Goal: Task Accomplishment & Management: Manage account settings

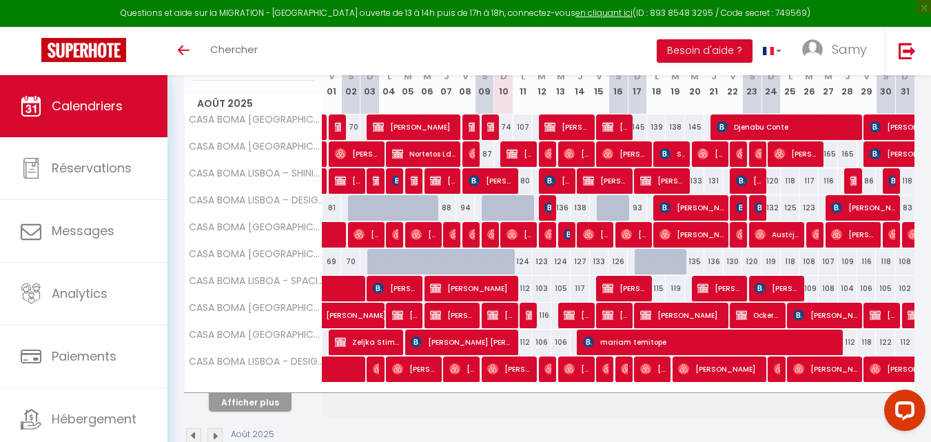
scroll to position [232, 0]
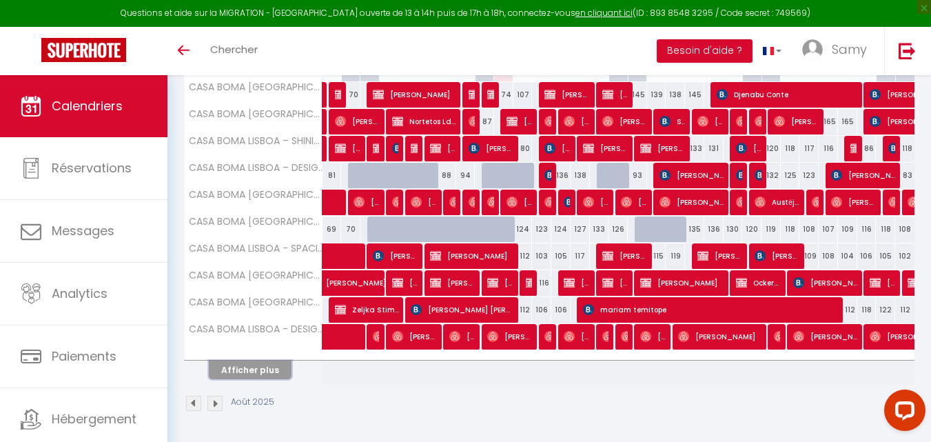
click at [278, 373] on button "Afficher plus" at bounding box center [250, 369] width 83 height 19
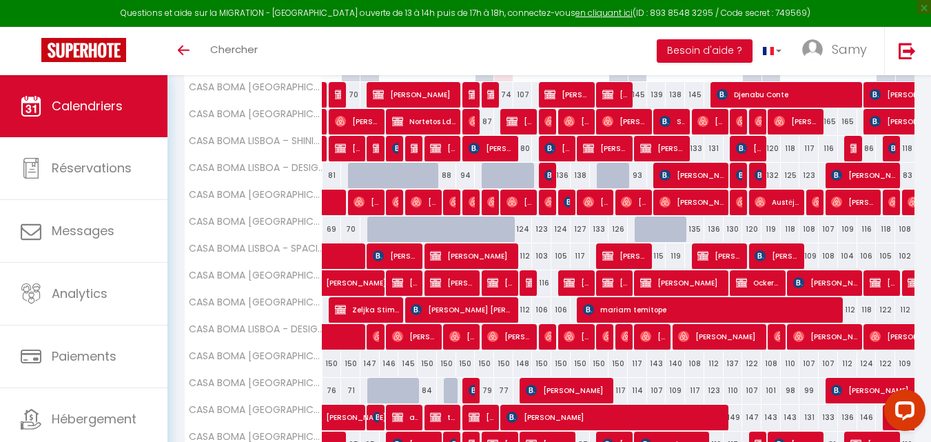
scroll to position [501, 0]
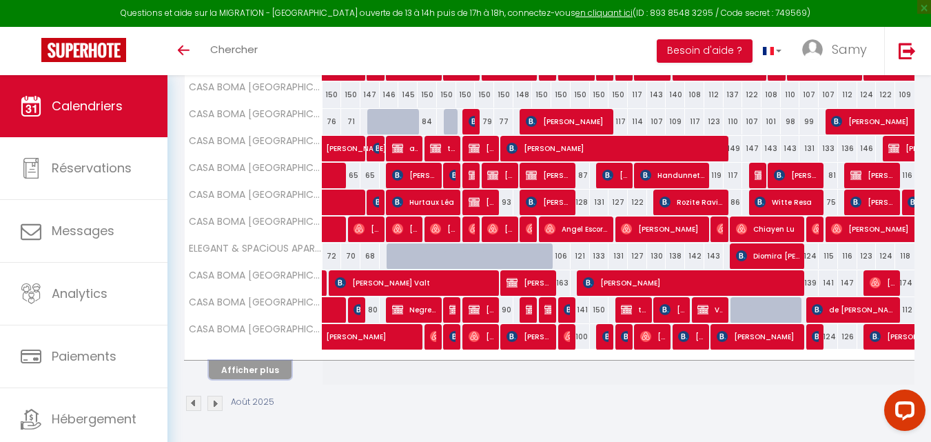
click at [277, 370] on button "Afficher plus" at bounding box center [250, 369] width 83 height 19
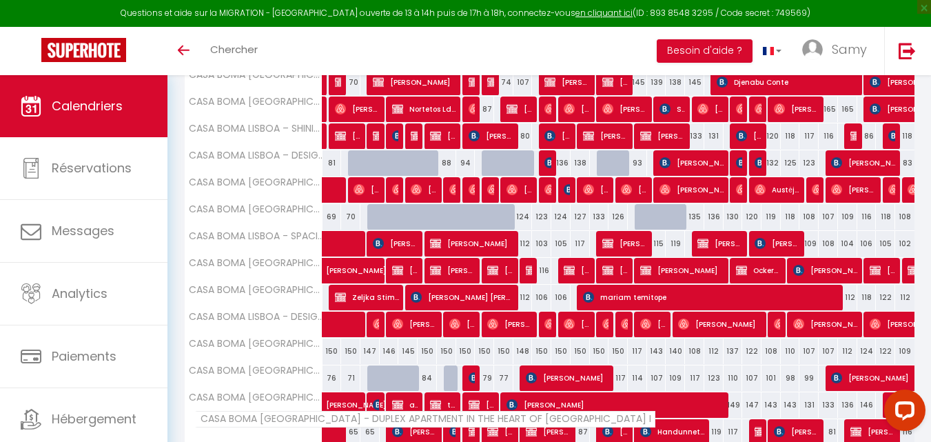
scroll to position [270, 0]
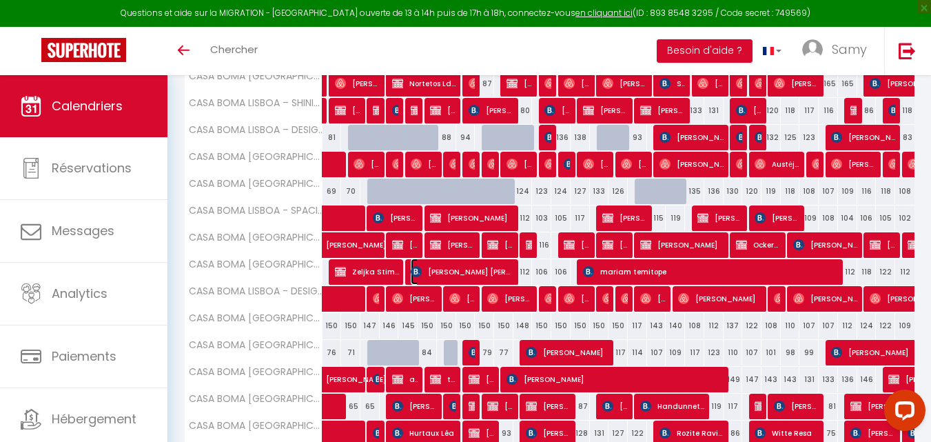
click at [493, 279] on span "[PERSON_NAME] [PERSON_NAME]" at bounding box center [462, 271] width 103 height 26
select select "OK"
select select "KO"
select select "0"
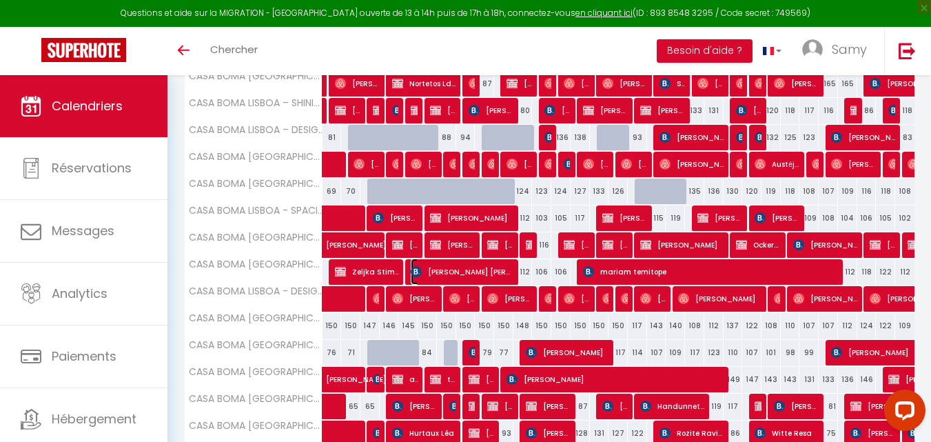
select select "1"
select select
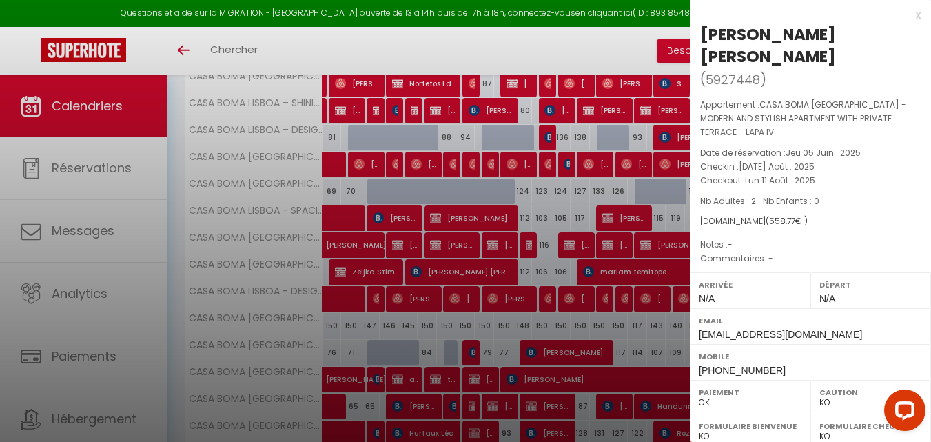
click at [493, 279] on div at bounding box center [465, 221] width 931 height 442
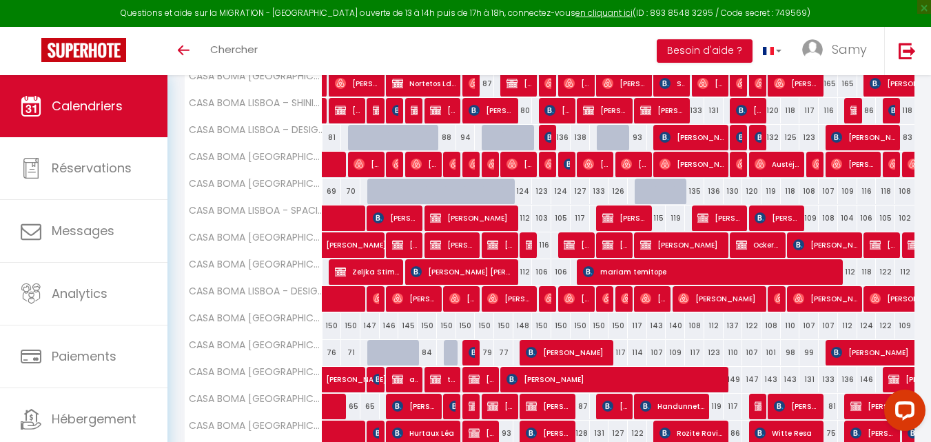
click at [577, 277] on div at bounding box center [586, 272] width 19 height 26
click at [590, 275] on img at bounding box center [588, 271] width 11 height 11
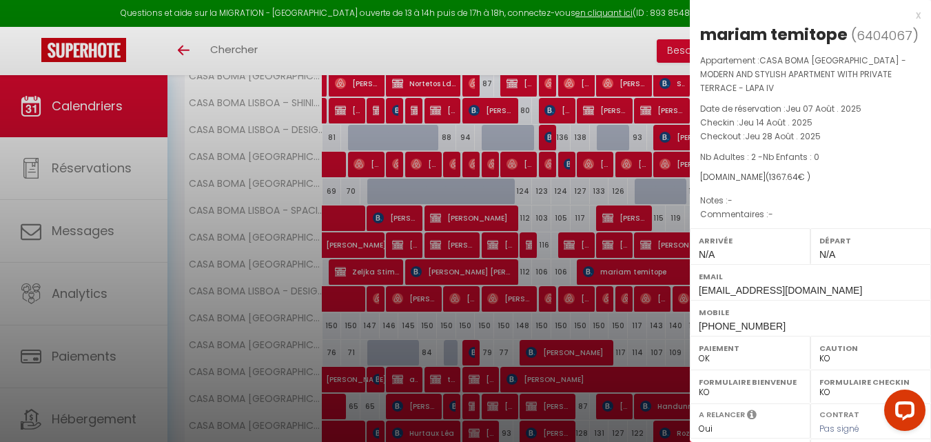
click at [590, 275] on div at bounding box center [465, 221] width 931 height 442
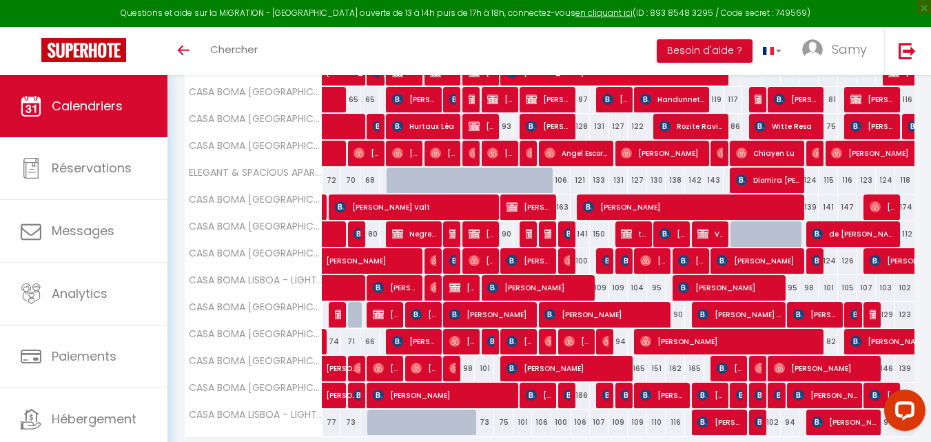
scroll to position [546, 0]
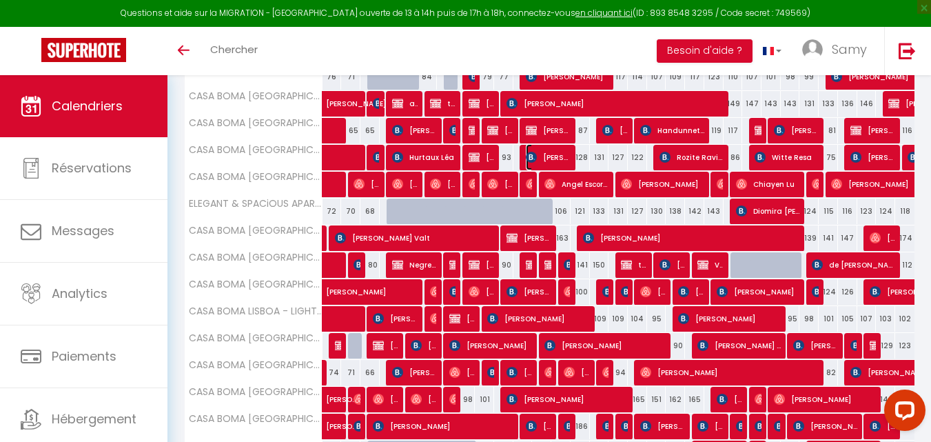
click at [565, 159] on span "[PERSON_NAME]" at bounding box center [548, 157] width 45 height 26
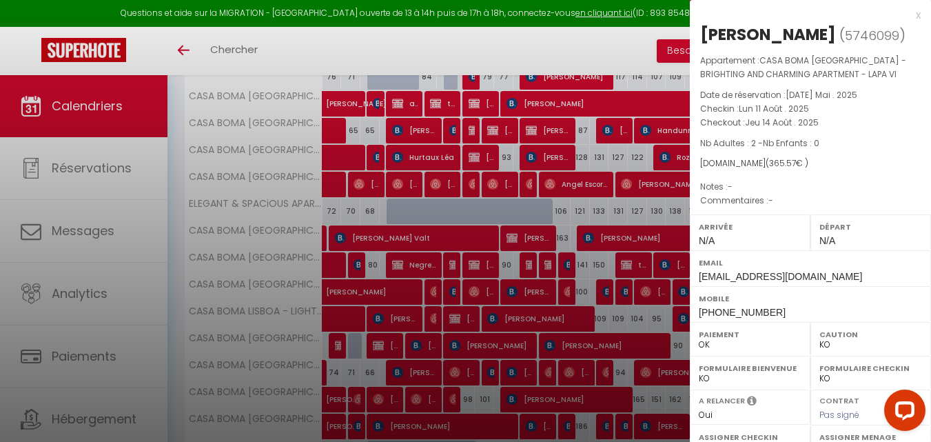
click at [565, 159] on div at bounding box center [465, 221] width 931 height 442
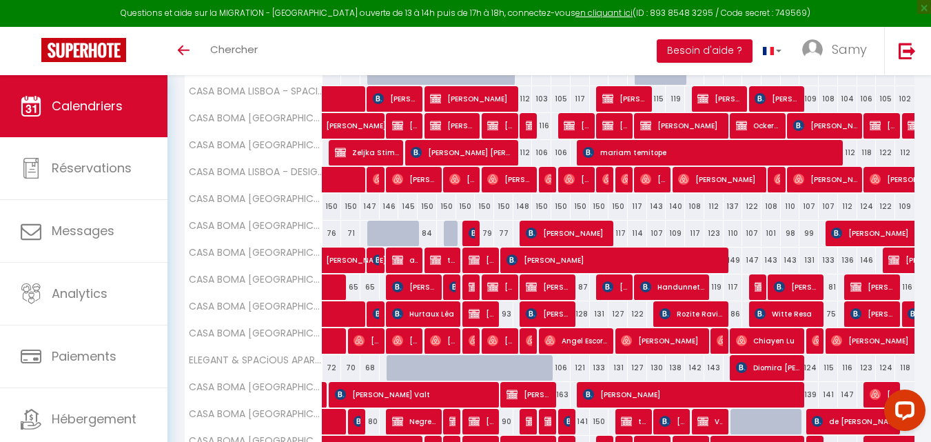
scroll to position [380, 0]
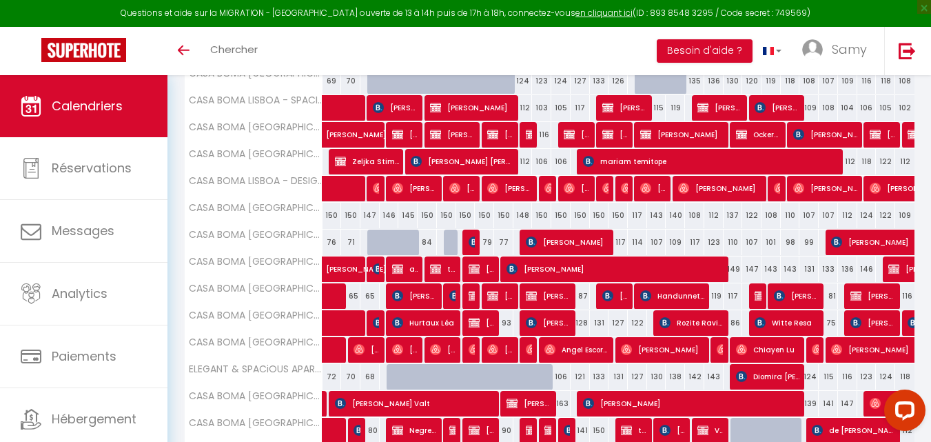
click at [546, 163] on div "106" at bounding box center [541, 161] width 19 height 25
type input "106"
type input "[DATE] Août 2025"
type input "Mer 13 Août 2025"
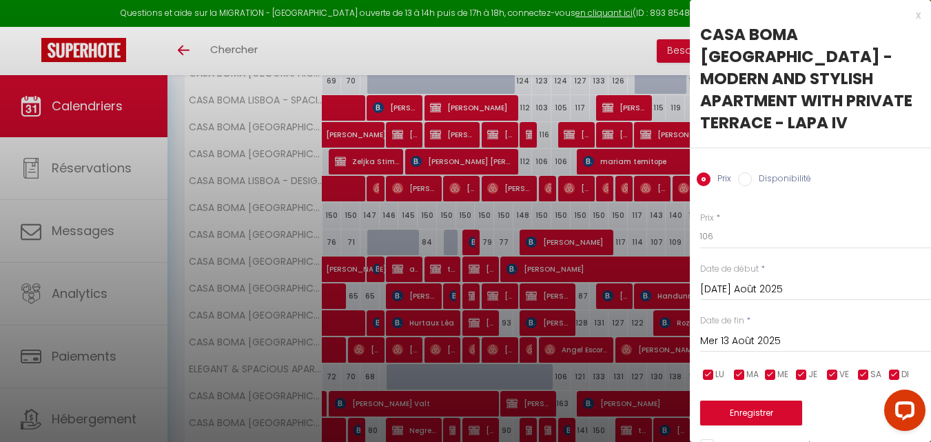
click at [792, 178] on label "Disponibilité" at bounding box center [781, 179] width 59 height 15
click at [752, 178] on input "Disponibilité" at bounding box center [745, 179] width 14 height 14
radio input "true"
radio input "false"
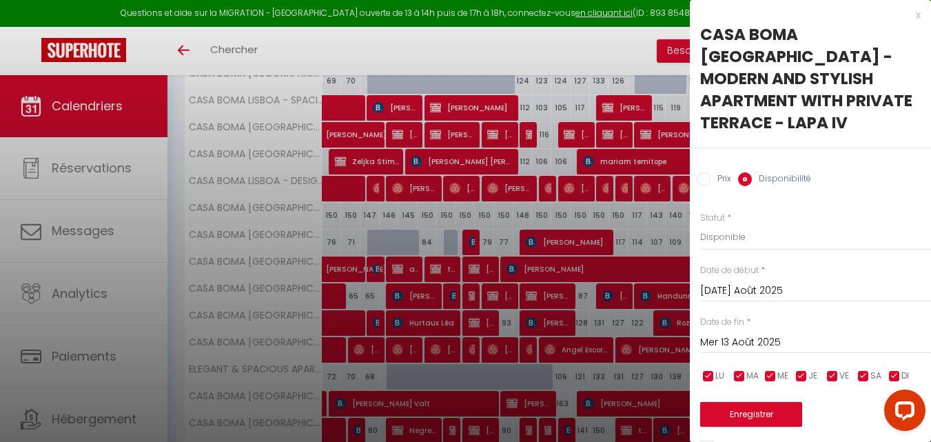
click at [754, 294] on input "[DATE] Août 2025" at bounding box center [815, 291] width 231 height 18
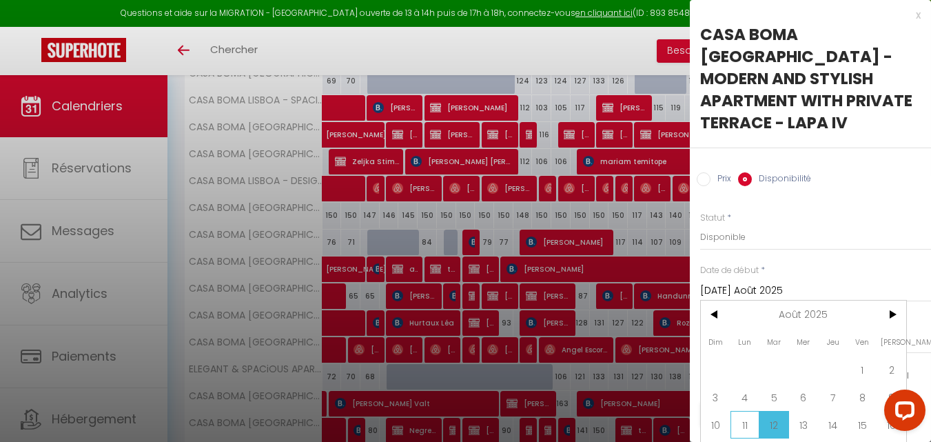
click at [754, 413] on span "11" at bounding box center [745, 425] width 30 height 28
type input "Lun 11 Août 2025"
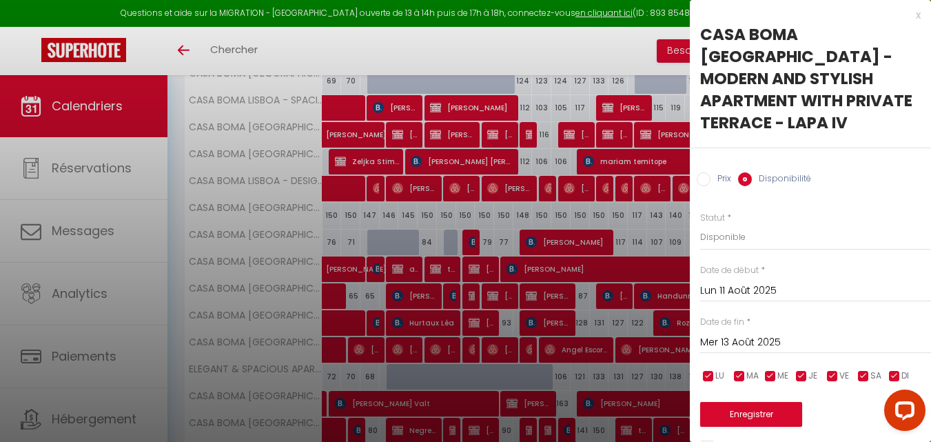
click at [819, 338] on input "Mer 13 Août 2025" at bounding box center [815, 343] width 231 height 18
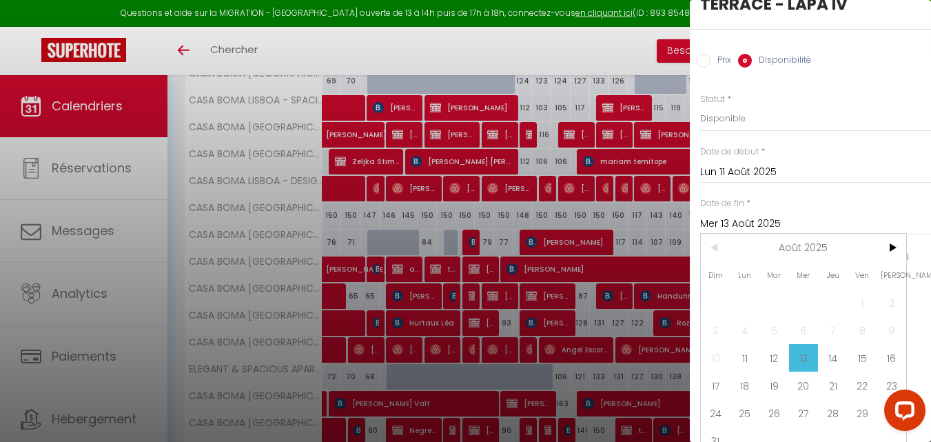
scroll to position [142, 0]
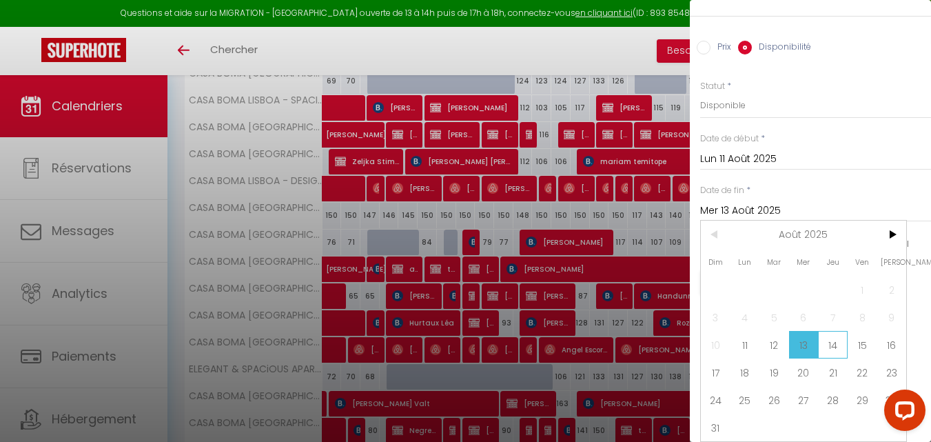
click at [837, 331] on span "14" at bounding box center [833, 345] width 30 height 28
type input "[DEMOGRAPHIC_DATA] 14 Août 2025"
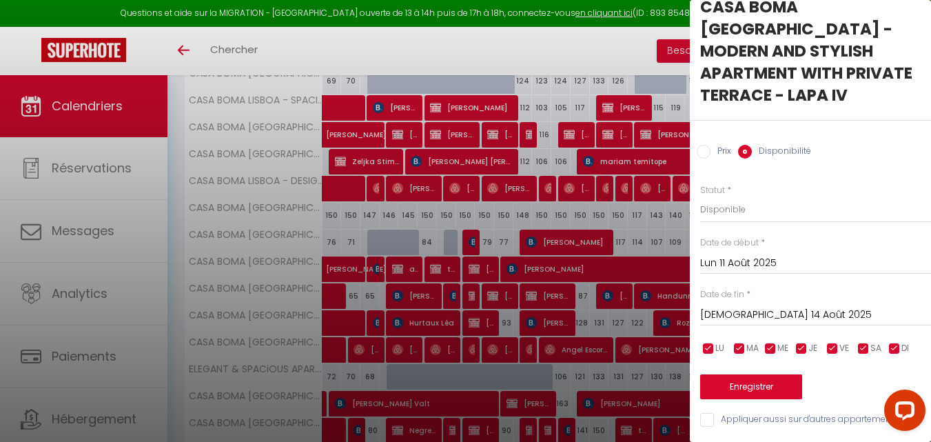
scroll to position [38, 0]
click at [746, 200] on select "Disponible Indisponible" at bounding box center [815, 209] width 231 height 26
select select "0"
click at [700, 196] on select "Disponible Indisponible" at bounding box center [815, 209] width 231 height 26
click at [760, 374] on button "Enregistrer" at bounding box center [751, 386] width 102 height 25
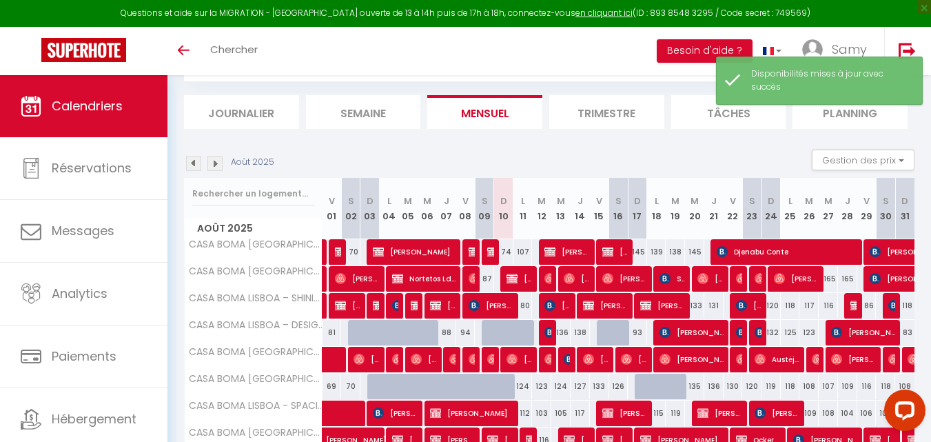
scroll to position [232, 0]
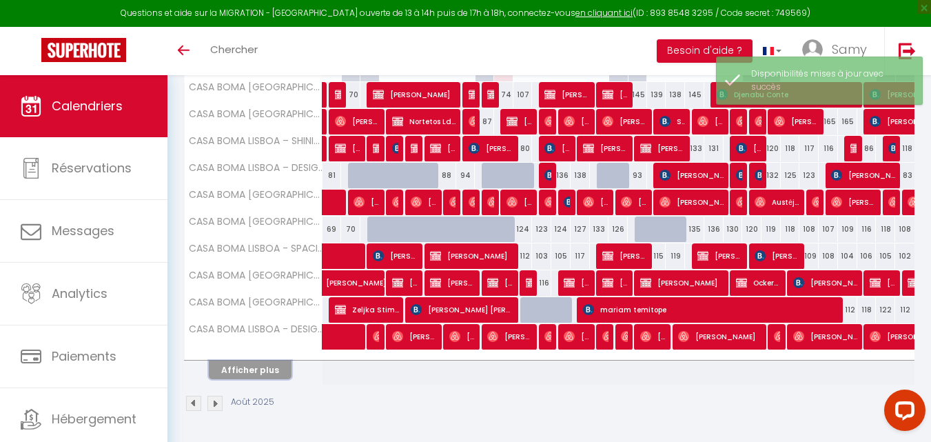
click at [257, 368] on button "Afficher plus" at bounding box center [250, 369] width 83 height 19
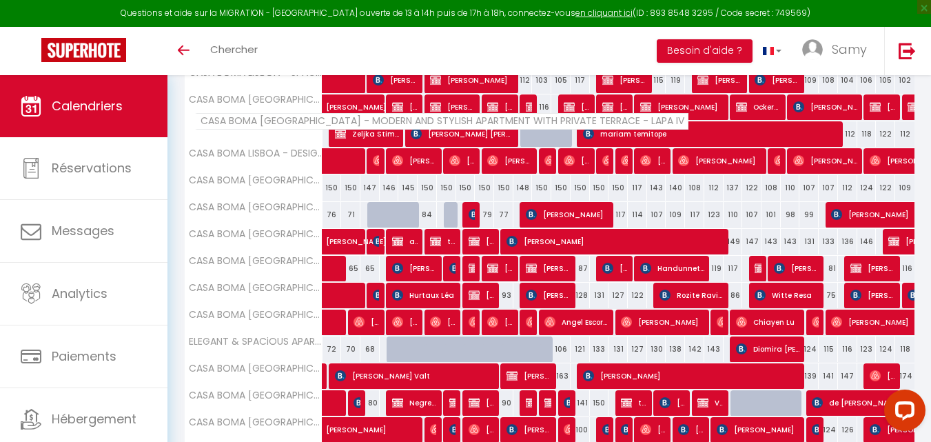
scroll to position [416, 0]
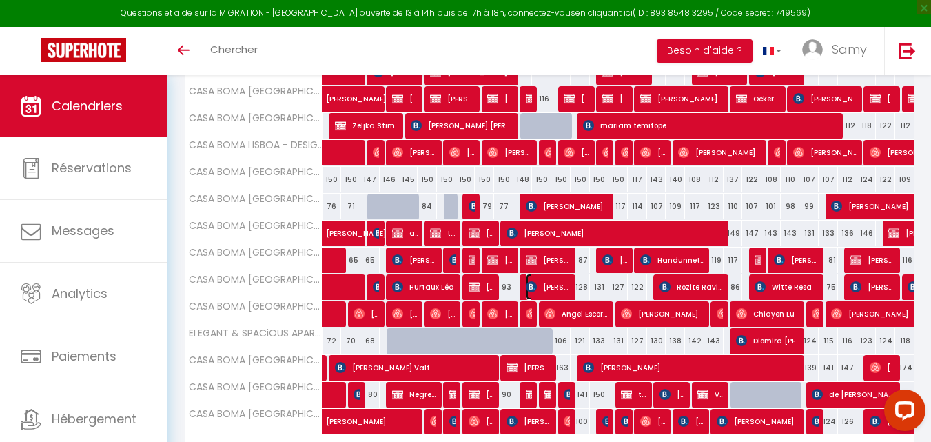
click at [529, 294] on span "[PERSON_NAME]" at bounding box center [548, 287] width 45 height 26
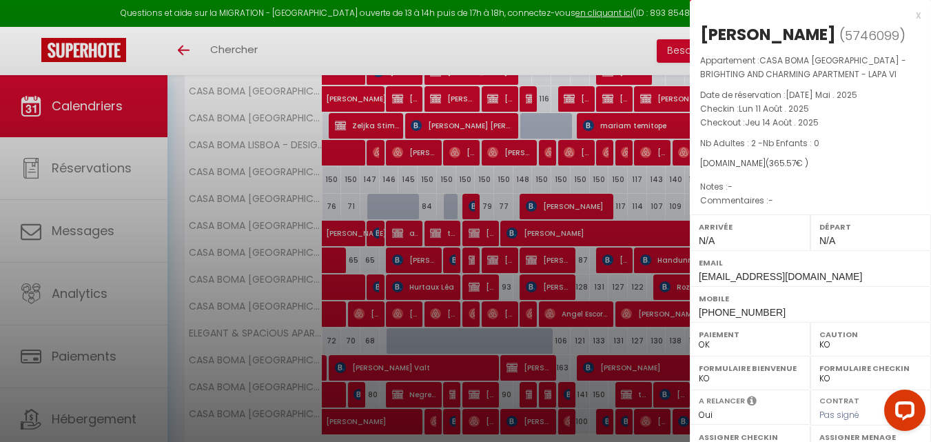
click at [529, 294] on div at bounding box center [465, 221] width 931 height 442
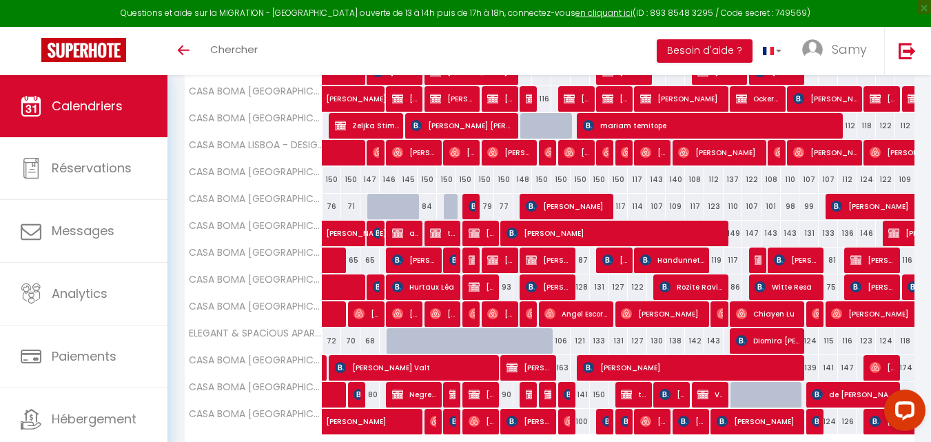
click at [580, 287] on div "128" at bounding box center [580, 286] width 19 height 25
select select "1"
type input "[DEMOGRAPHIC_DATA] 14 Août 2025"
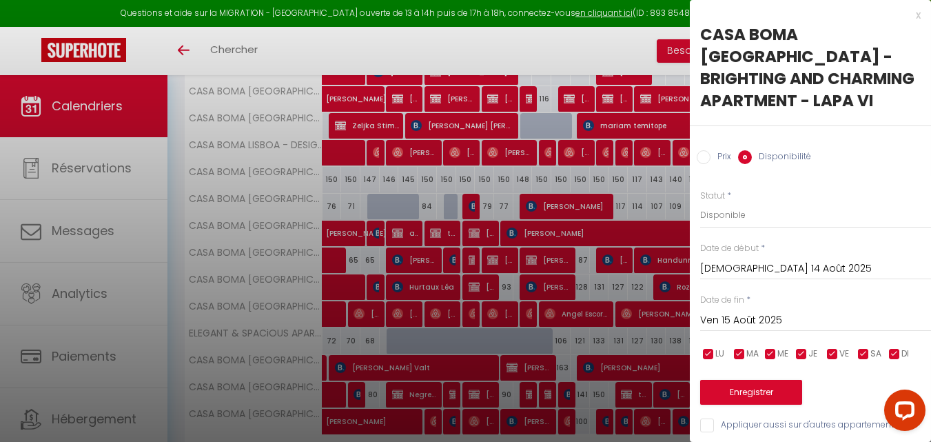
click at [740, 311] on input "Ven 15 Août 2025" at bounding box center [815, 320] width 231 height 18
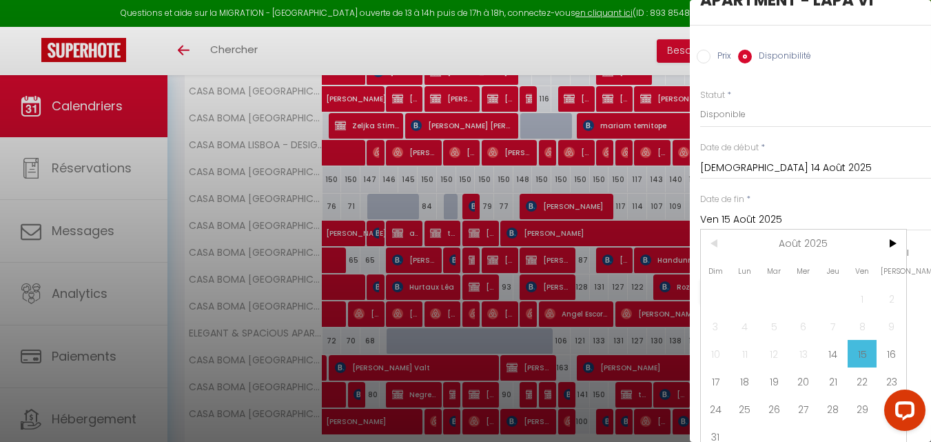
scroll to position [101, 0]
click at [881, 353] on span "16" at bounding box center [892, 353] width 30 height 28
type input "[PERSON_NAME] 16 Août 2025"
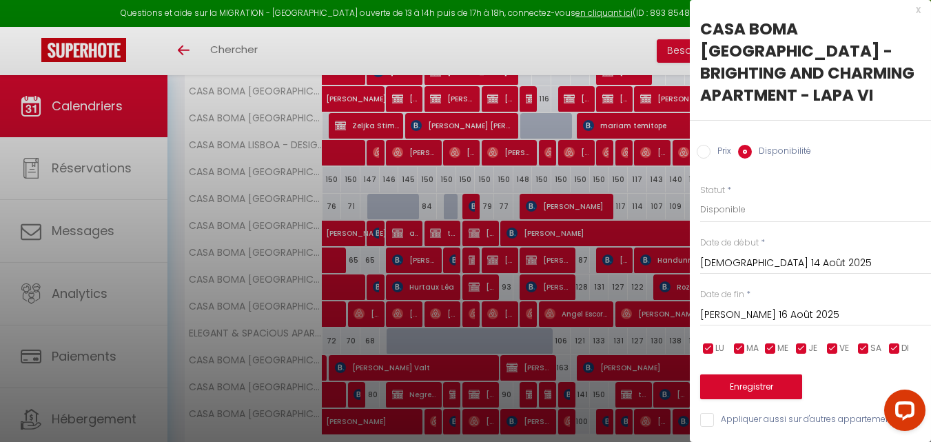
scroll to position [16, 0]
click at [791, 204] on select "Disponible Indisponible" at bounding box center [815, 209] width 231 height 26
select select "0"
click at [700, 196] on select "Disponible Indisponible" at bounding box center [815, 209] width 231 height 26
click at [772, 374] on button "Enregistrer" at bounding box center [751, 386] width 102 height 25
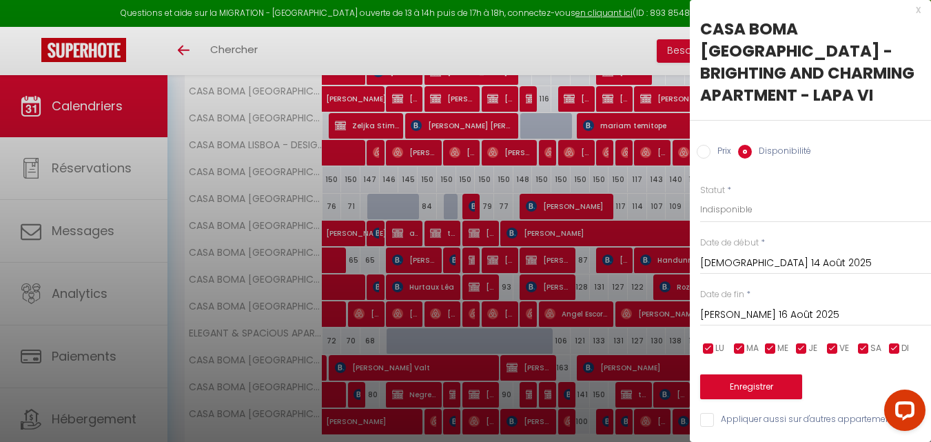
click at [772, 365] on div "Enregistrer" at bounding box center [815, 378] width 231 height 42
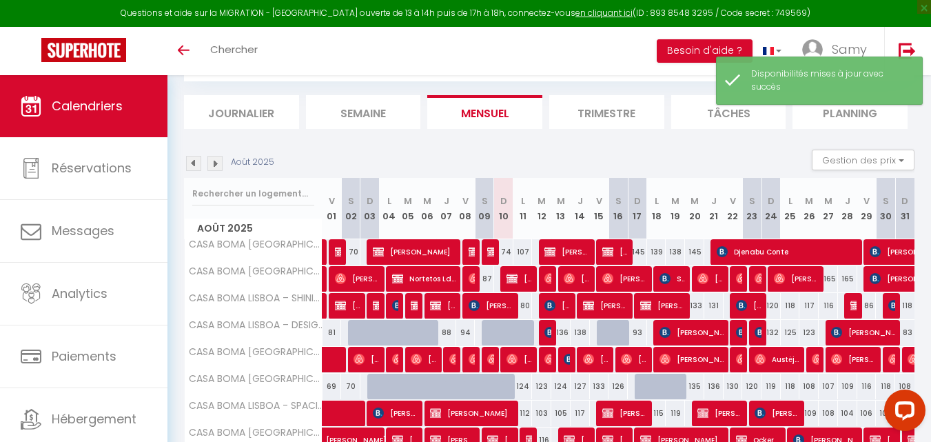
scroll to position [232, 0]
